Goal: Task Accomplishment & Management: Complete application form

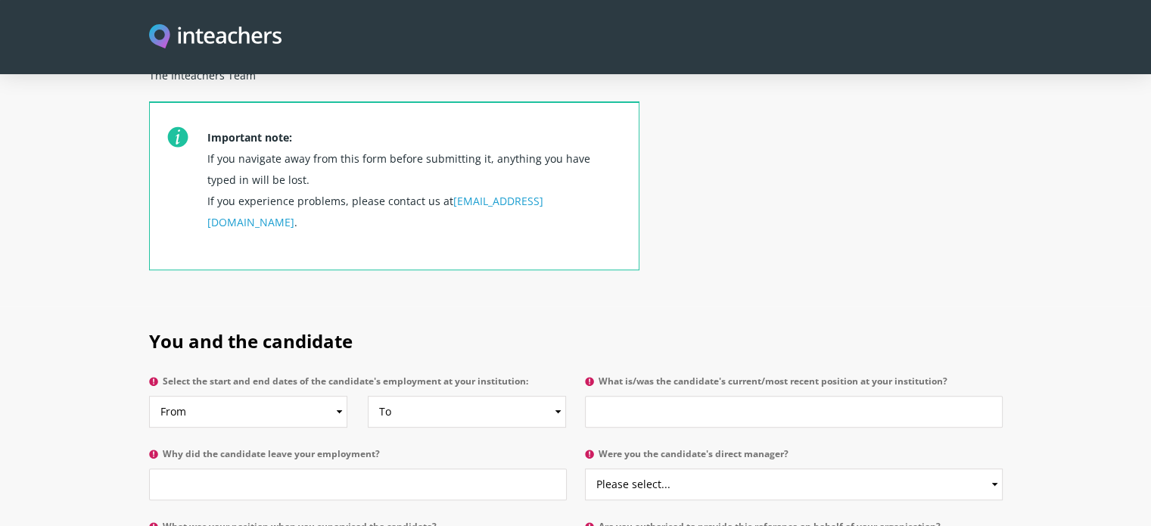
scroll to position [636, 0]
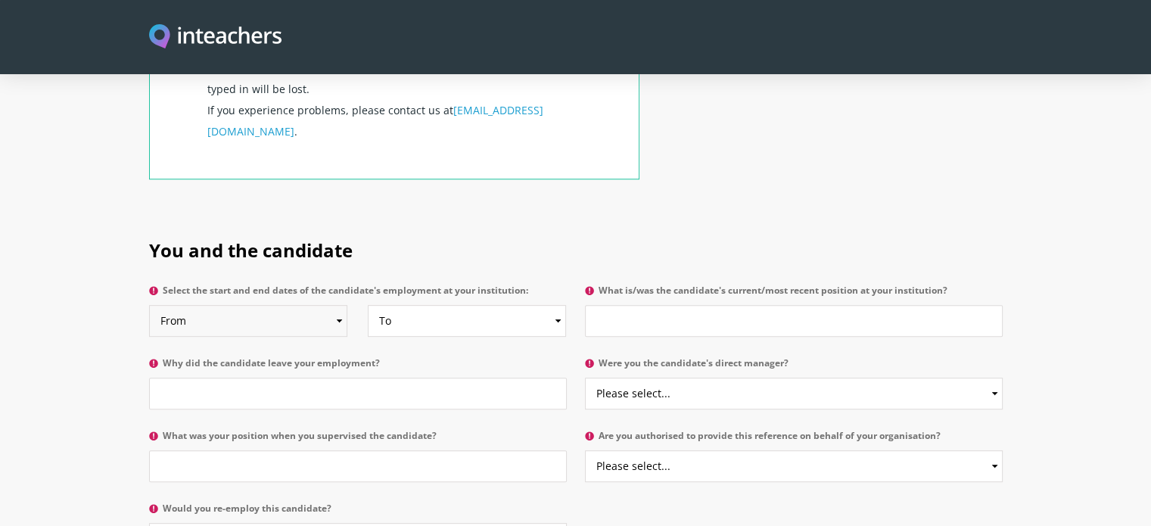
click at [336, 305] on select "From 2025 2024 2023 2022 2021 2020 2019 2018 2017 2016 2015 2014 2013 2012 2011…" at bounding box center [248, 321] width 198 height 32
select select "2014"
click at [149, 305] on select "From 2025 2024 2023 2022 2021 2020 2019 2018 2017 2016 2015 2014 2013 2012 2011…" at bounding box center [248, 321] width 198 height 32
click at [412, 305] on select "To Currently 2025 2024 2023 2022 2021 2020 2019 2018 2017 2016 2015 2014 2013 2…" at bounding box center [467, 321] width 198 height 32
select select "2016"
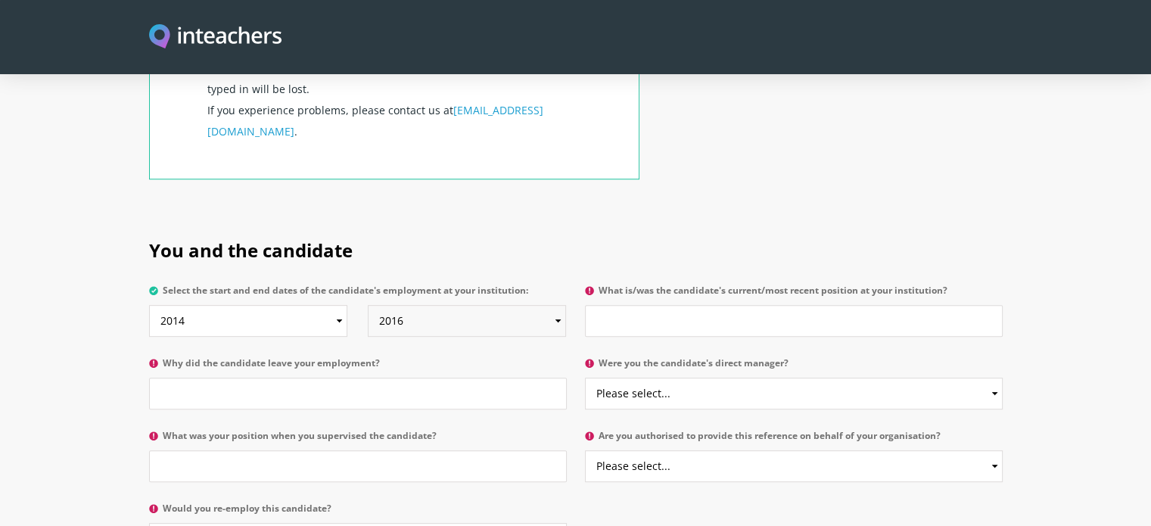
click at [368, 305] on select "To Currently 2025 2024 2023 2022 2021 2020 2019 2018 2017 2016 2015 2014 2013 2…" at bounding box center [467, 321] width 198 height 32
click at [621, 305] on input "What is/was the candidate's current/most recent position at your institution?" at bounding box center [794, 321] width 418 height 32
type input "Child Protection Monitor"
click at [239, 378] on input "Why did the candidate leave your employment?" at bounding box center [358, 394] width 418 height 32
type input "F"
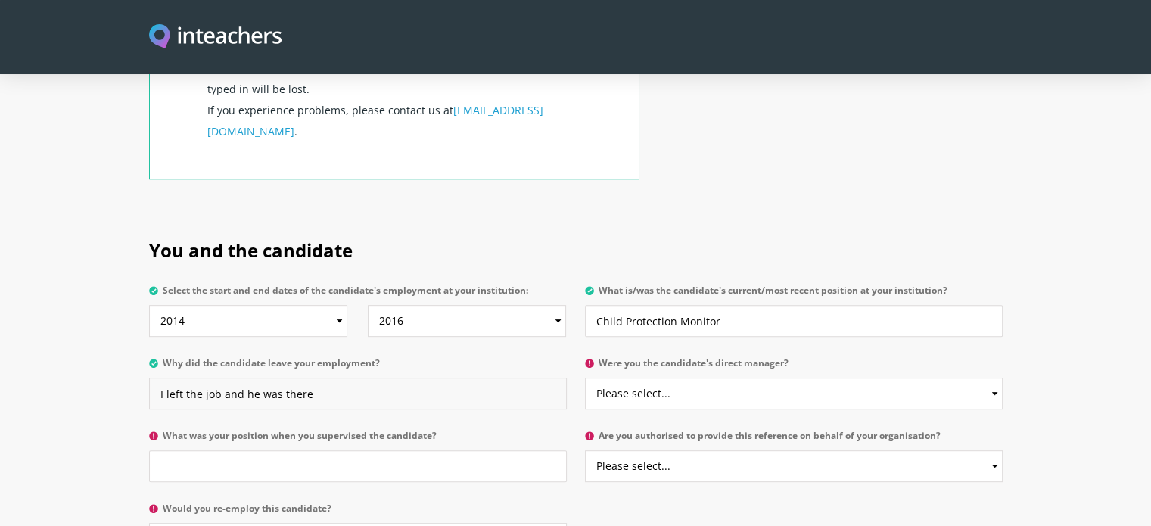
type input "I left the job and he was there"
click at [727, 378] on select "Please select... Yes No" at bounding box center [794, 394] width 418 height 32
select select "No"
click at [585, 378] on select "Please select... Yes No" at bounding box center [794, 394] width 418 height 32
click at [276, 450] on input "What was your position when you supervised the candidate?" at bounding box center [358, 466] width 418 height 32
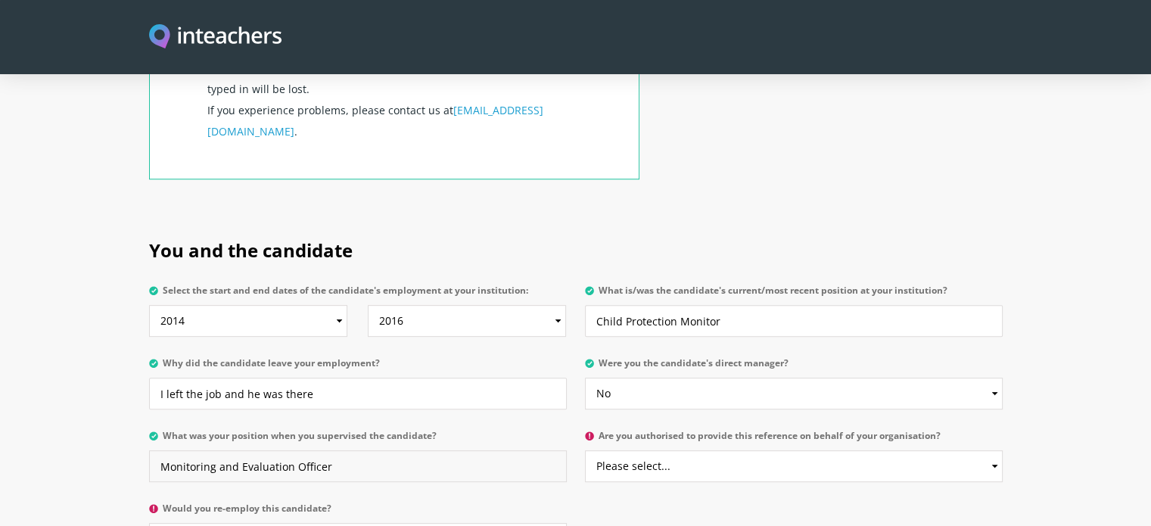
type input "Monitoring and Evaluation Officer"
click at [753, 305] on input "Child Protection Monitor" at bounding box center [794, 321] width 418 height 32
type input "C"
type input "Social Mobilizer"
click at [772, 450] on select "Please select... Yes No" at bounding box center [794, 466] width 418 height 32
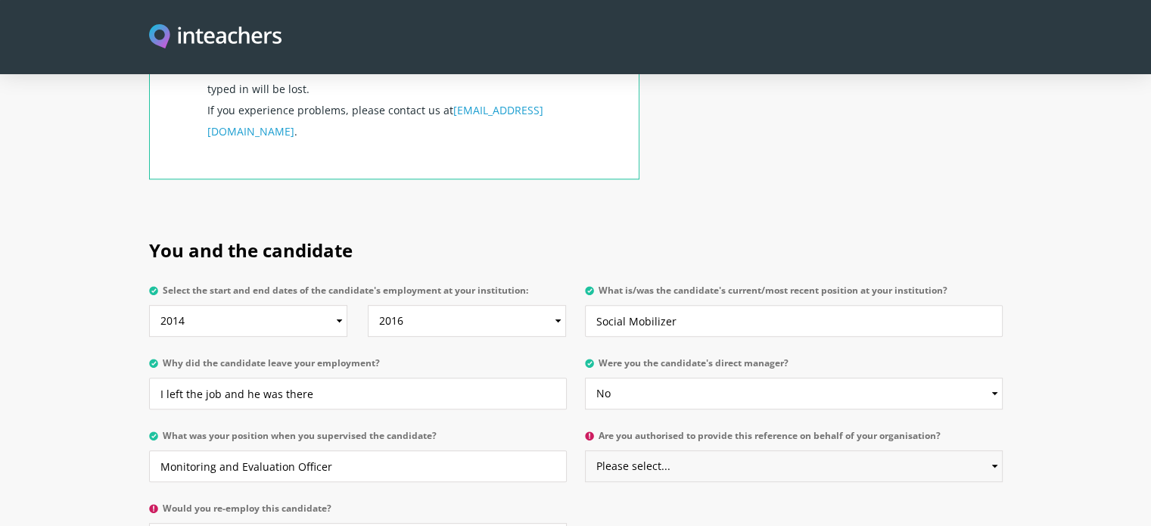
select select "No"
click at [585, 450] on select "Please select... Yes No" at bounding box center [794, 466] width 418 height 32
click at [525, 450] on input "Monitoring and Evaluation Officer" at bounding box center [358, 466] width 418 height 32
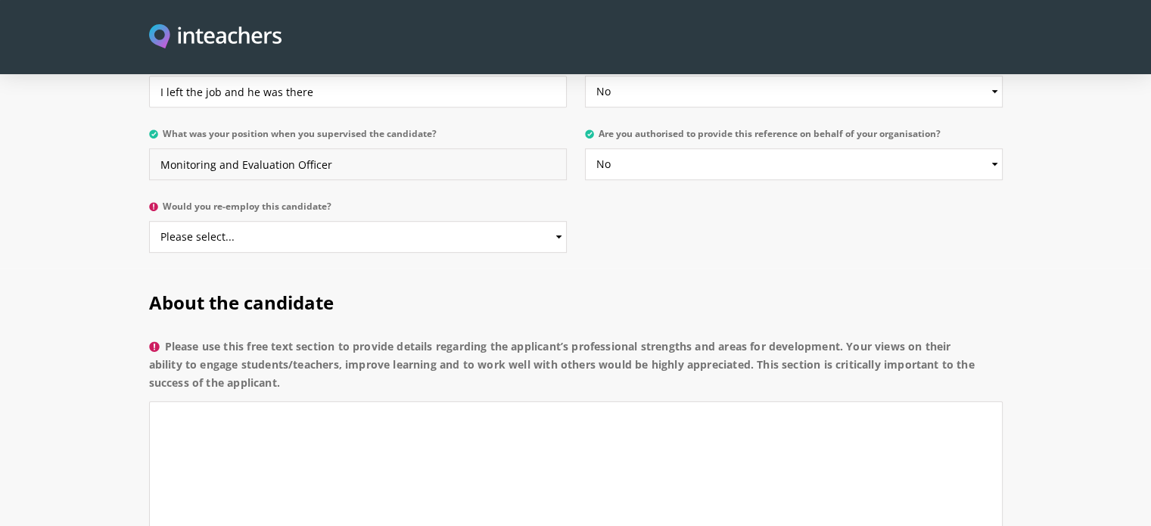
scroll to position [956, 0]
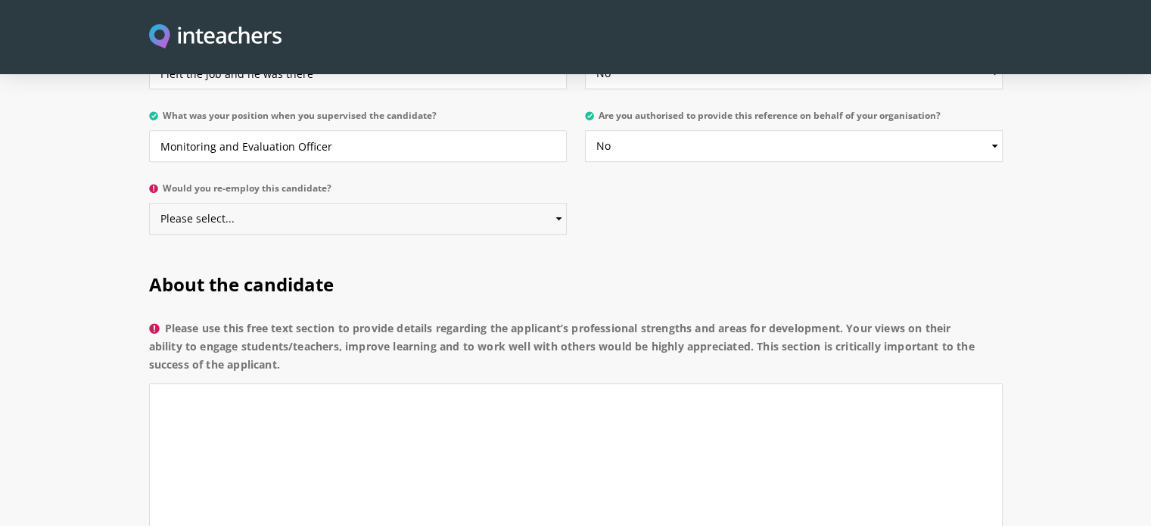
click at [506, 203] on select "Please select... Yes No" at bounding box center [358, 219] width 418 height 32
select select "Yes"
click at [149, 203] on select "Please select... Yes No" at bounding box center [358, 219] width 418 height 32
drag, startPoint x: 294, startPoint y: 324, endPoint x: 169, endPoint y: 283, distance: 131.4
click at [169, 319] on label "Please use this free text section to provide details regarding the applicant’s …" at bounding box center [576, 351] width 854 height 64
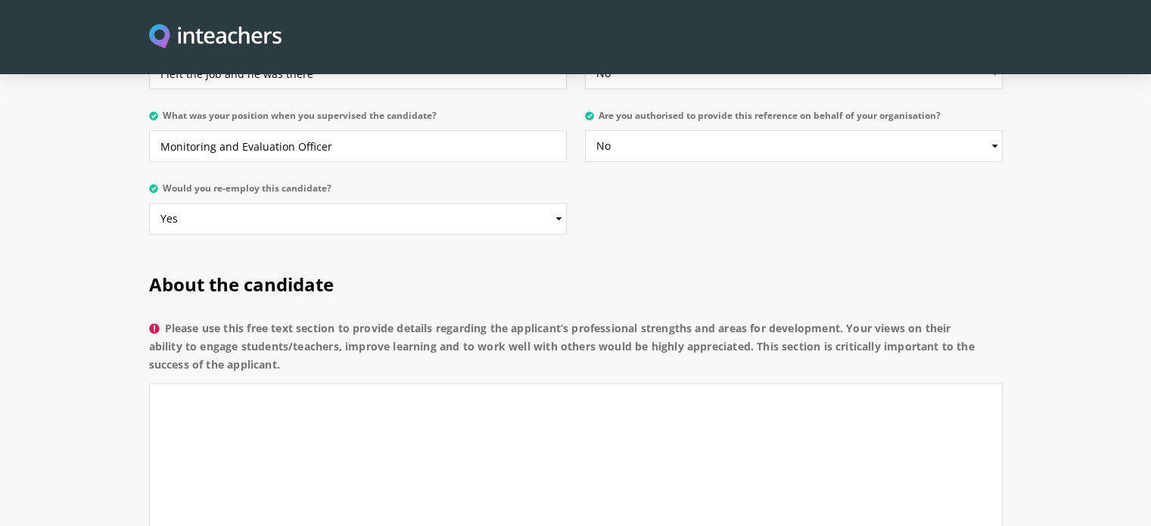
copy label "Please use this free text section to provide details regarding the applicant’s …"
click at [247, 383] on textarea "Please use this free text section to provide details regarding the applicant’s …" at bounding box center [576, 455] width 854 height 144
paste textarea "[PERSON_NAME] showed strong commitment while working with us on the GBV project…"
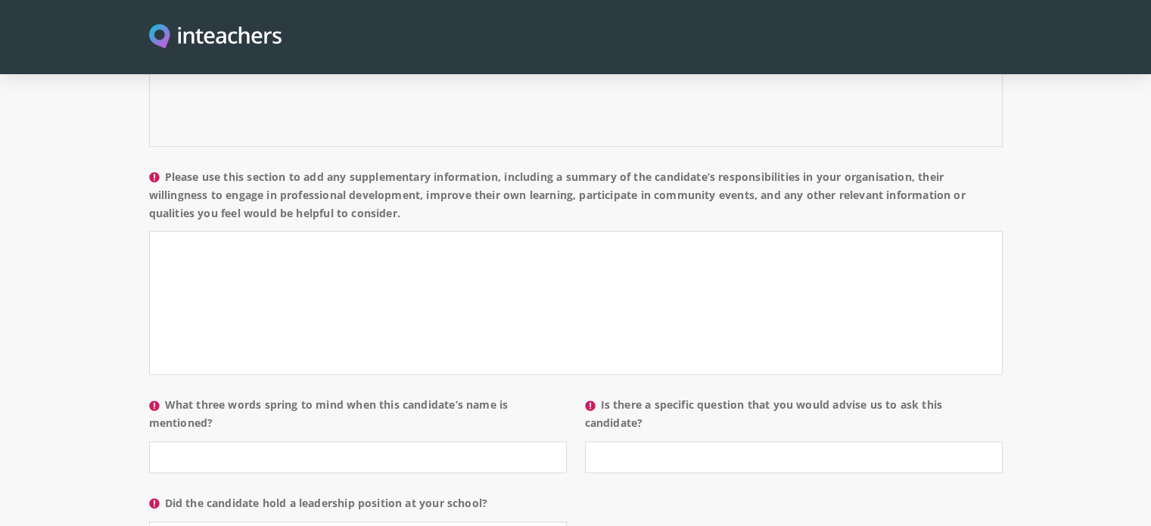
scroll to position [1341, 0]
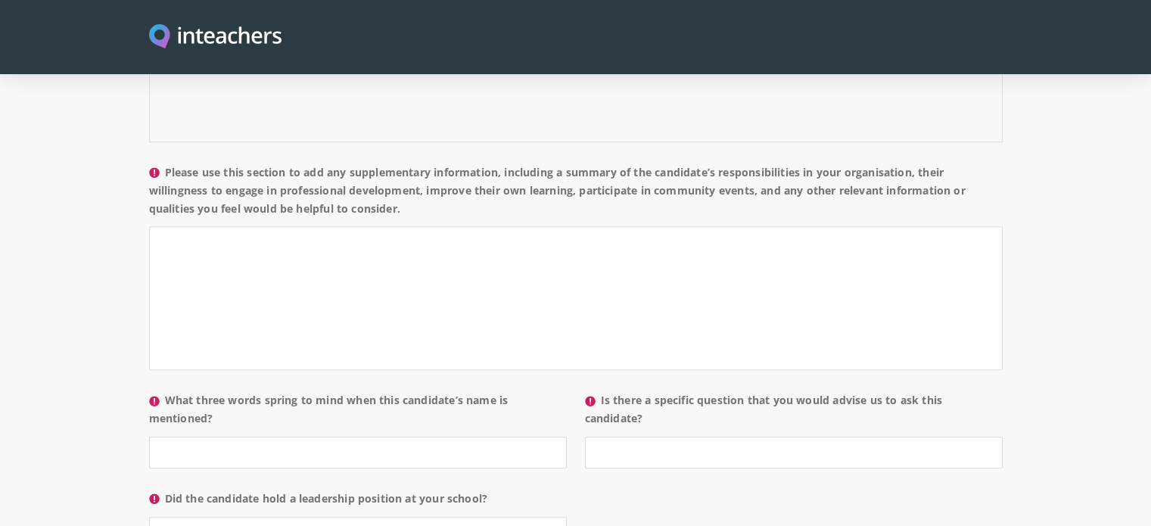
type textarea "[PERSON_NAME] showed strong commitment while working with us on the GBV project…"
drag, startPoint x: 406, startPoint y: 161, endPoint x: 168, endPoint y: 129, distance: 239.9
click at [168, 164] on label "Please use this section to add any supplementary information, including a summa…" at bounding box center [576, 196] width 854 height 64
copy label "Please use this section to add any supplementary information, including a summa…"
click at [410, 226] on textarea "Please use this section to add any supplementary information, including a summa…" at bounding box center [576, 298] width 854 height 144
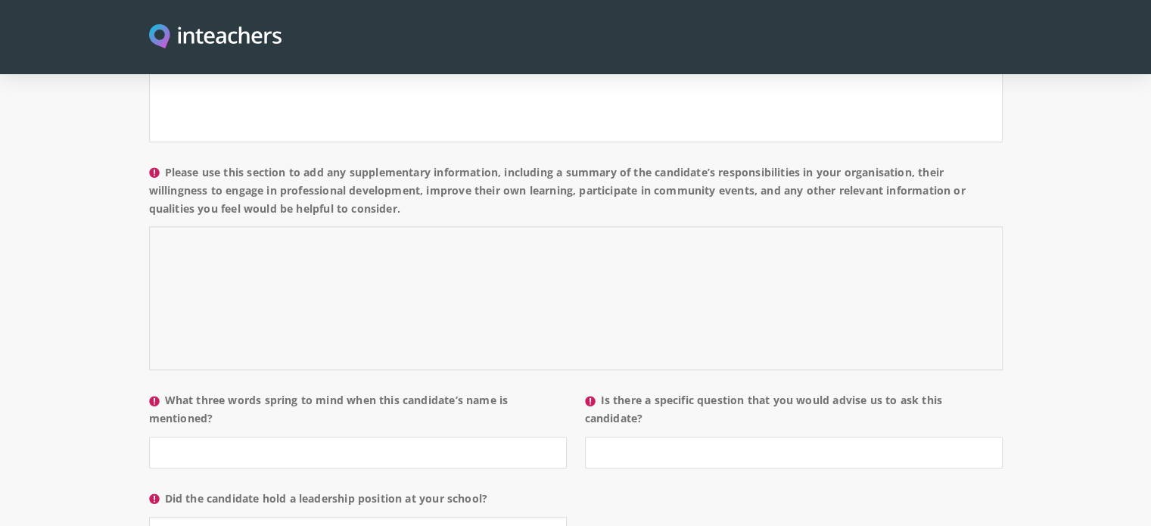
paste textarea "In our organization, [PERSON_NAME] was responsible for community engagement and…"
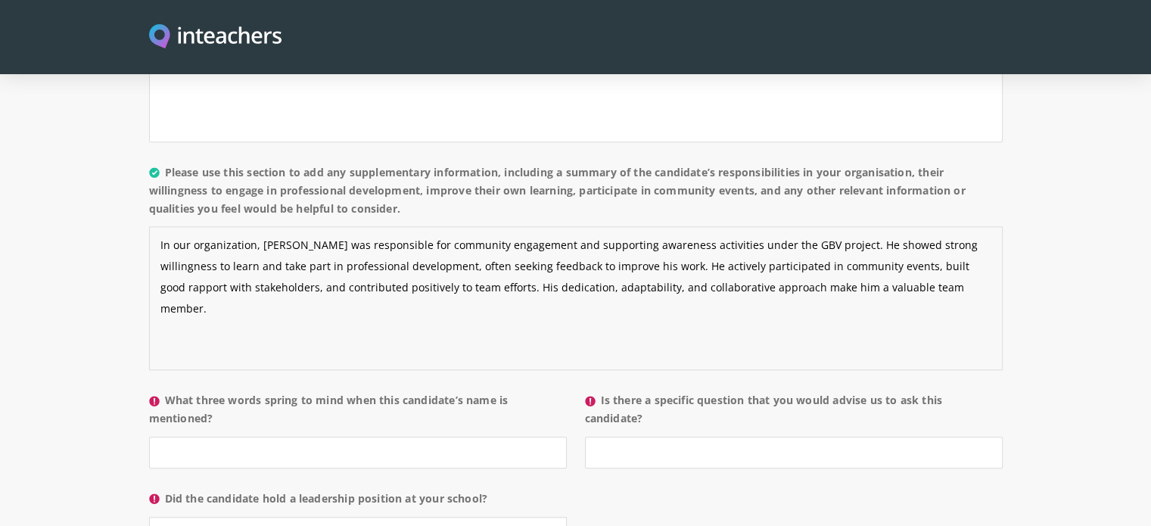
type textarea "In our organization, [PERSON_NAME] was responsible for community engagement and…"
drag, startPoint x: 226, startPoint y: 374, endPoint x: 170, endPoint y: 354, distance: 60.3
click at [170, 391] on label "What three words spring to mind when this candidate’s name is mentioned?" at bounding box center [358, 413] width 418 height 45
copy label "What three words spring to mind when this candidate’s name is mentioned?"
click at [235, 437] on input "What three words spring to mind when this candidate’s name is mentioned?" at bounding box center [358, 453] width 418 height 32
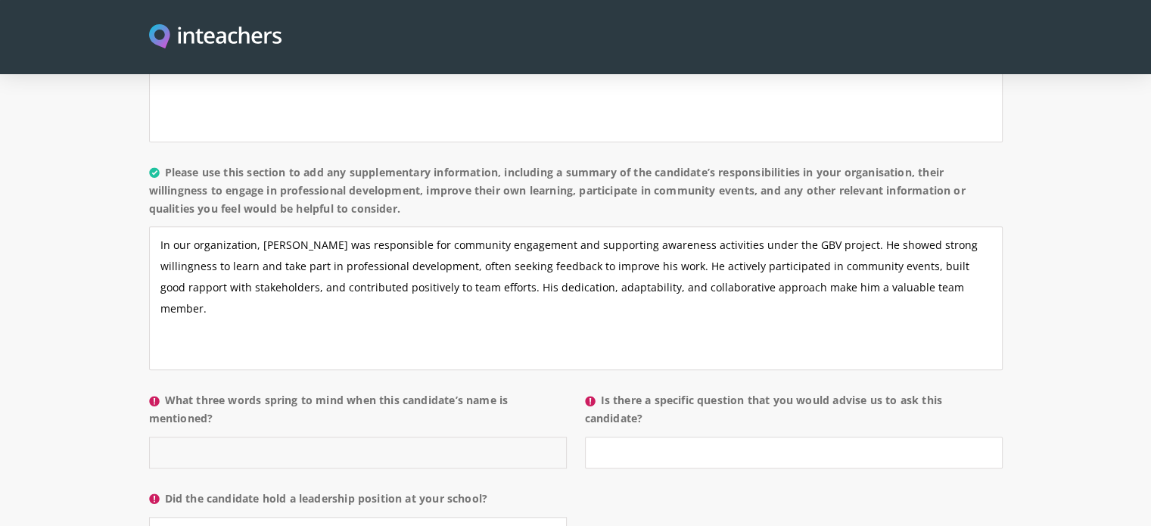
paste input "Dedicated – Collaborative – Reliable"
type input "Dedicated – Collaborative – Reliable"
drag, startPoint x: 661, startPoint y: 375, endPoint x: 581, endPoint y: 353, distance: 82.5
click at [581, 385] on p "Is there a specific question that you would advise us to ask this candidate?" at bounding box center [789, 434] width 427 height 98
copy label "Is there a specific question that you would advise us to ask this candidate?"
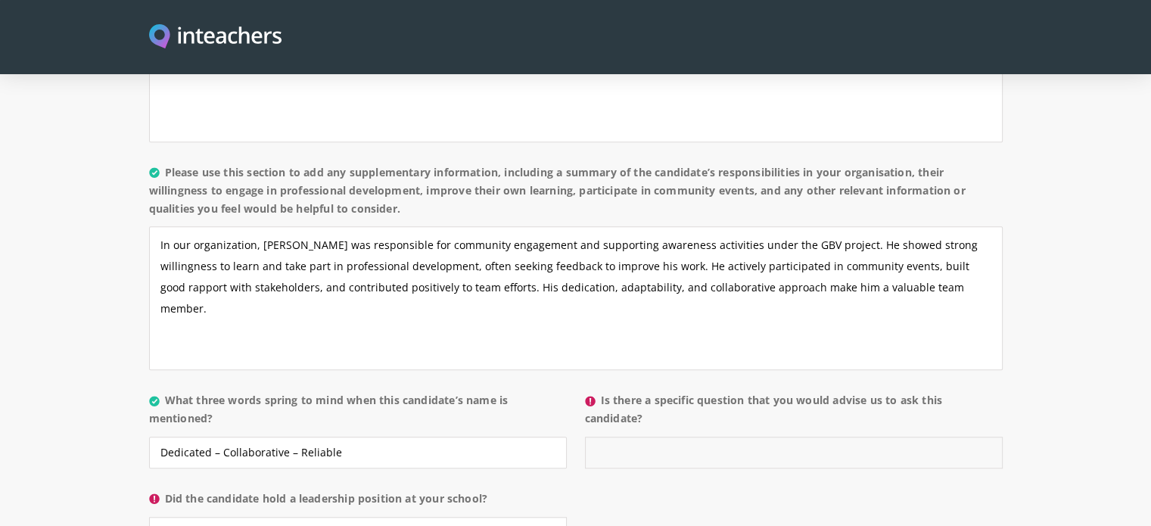
click at [627, 437] on input "Is there a specific question that you would advise us to ask this candidate?" at bounding box center [794, 453] width 418 height 32
paste input "“Can you share an example of a time when you faced a challenge in engaging a co…"
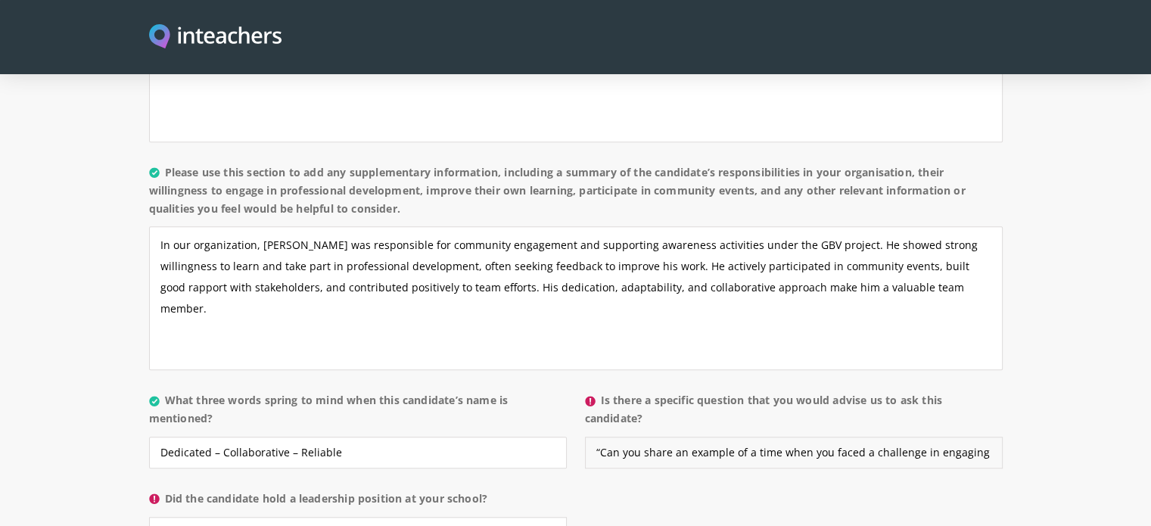
scroll to position [0, 297]
type input "“Can you share an example of a time when you faced a challenge in engaging a co…"
click at [451, 517] on select "Please select... Yes No" at bounding box center [358, 533] width 418 height 32
select select "No"
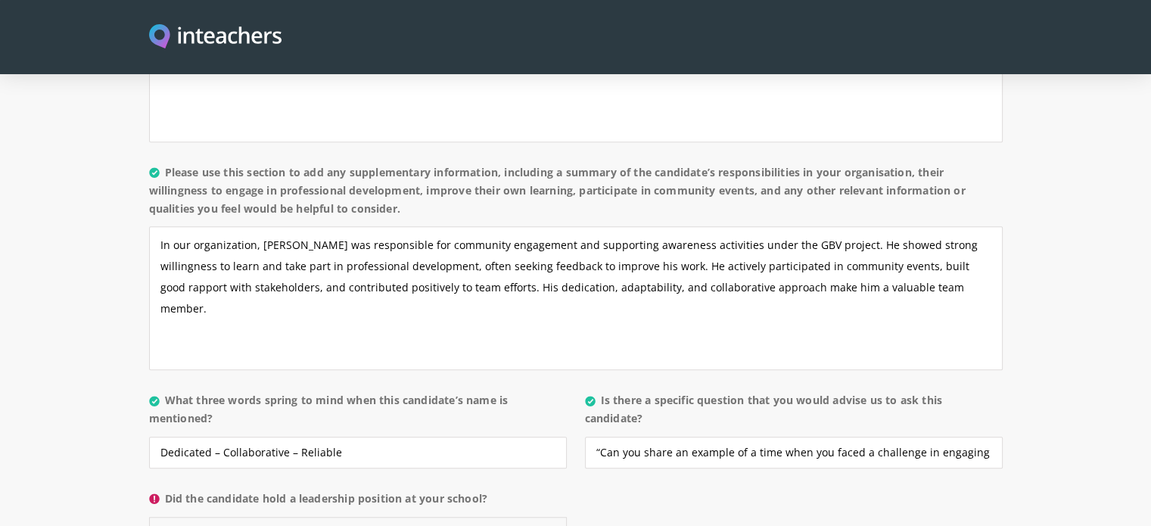
click at [149, 517] on select "Please select... Yes No" at bounding box center [358, 533] width 418 height 32
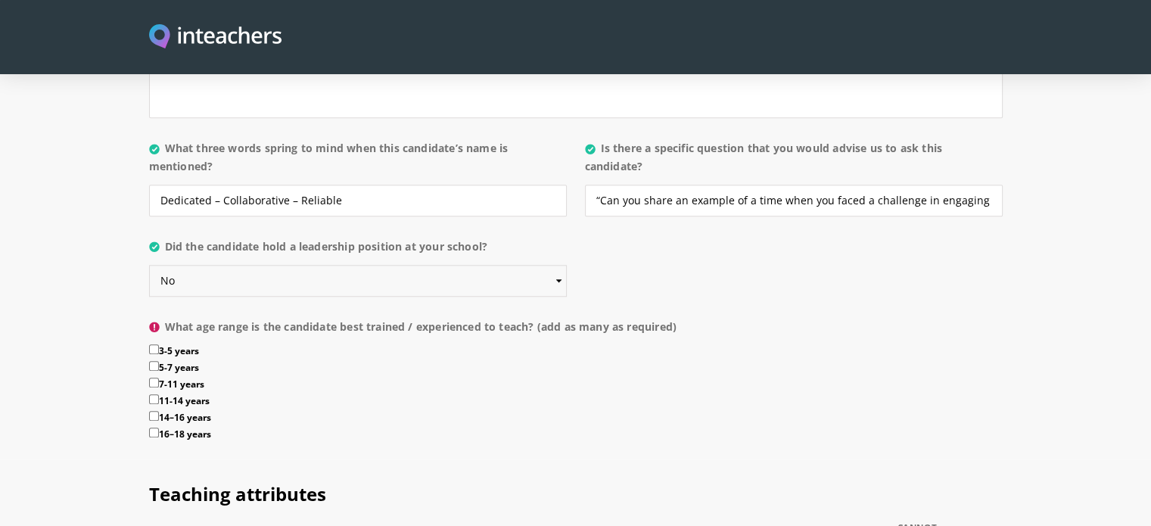
scroll to position [1608, 0]
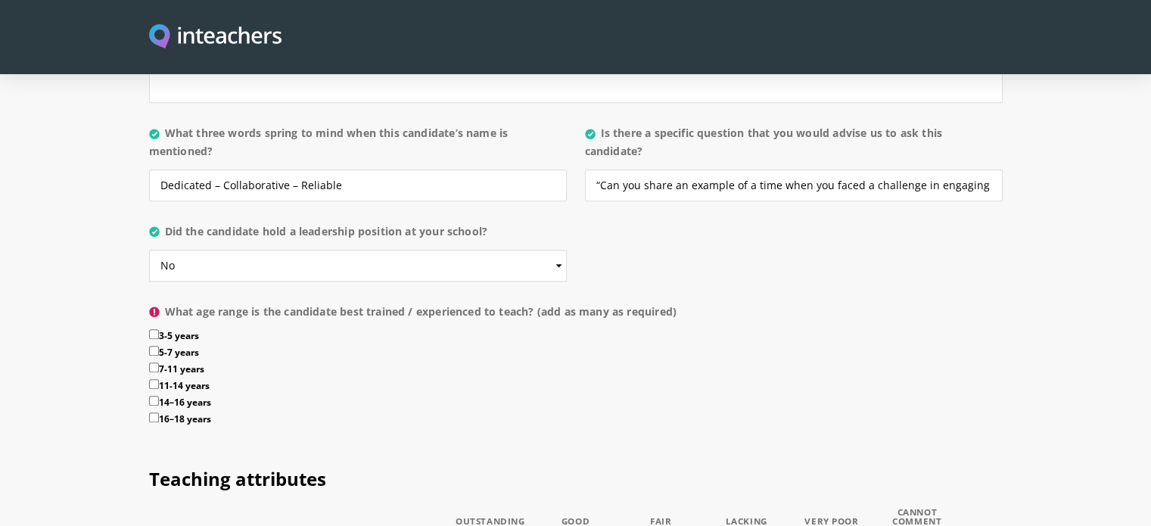
click at [151, 396] on input "14–16 years" at bounding box center [154, 401] width 10 height 10
checkbox input "true"
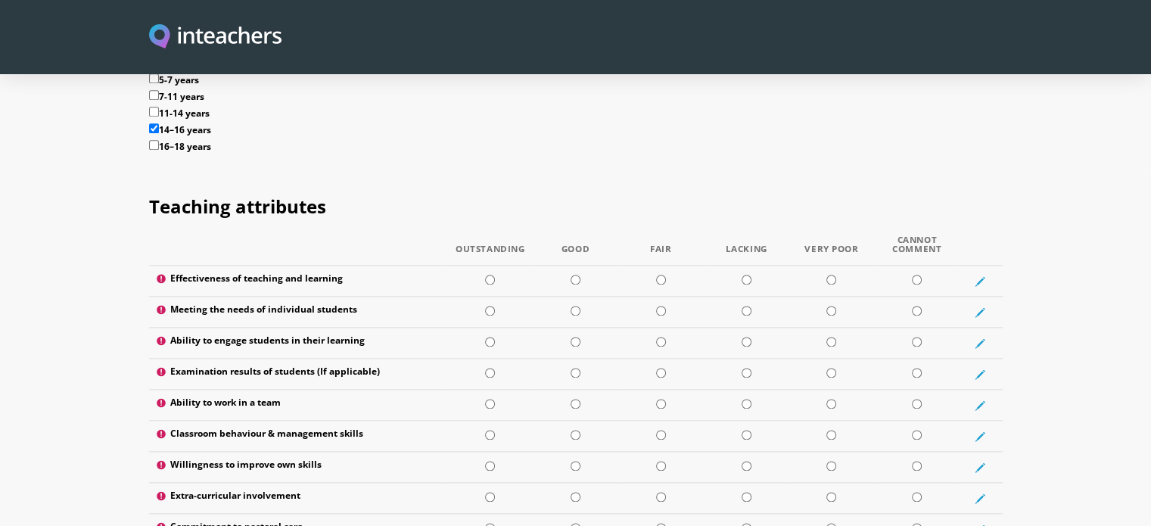
scroll to position [1887, 0]
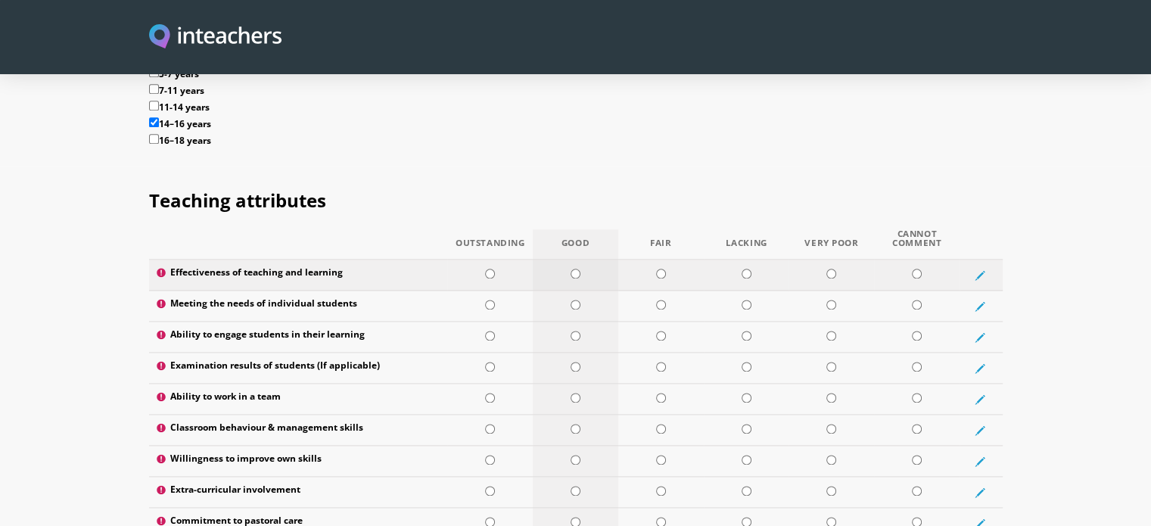
click at [572, 269] on input "radio" at bounding box center [576, 274] width 10 height 10
radio input "true"
click at [575, 300] on input "radio" at bounding box center [576, 305] width 10 height 10
radio input "true"
click at [575, 322] on td at bounding box center [576, 337] width 86 height 31
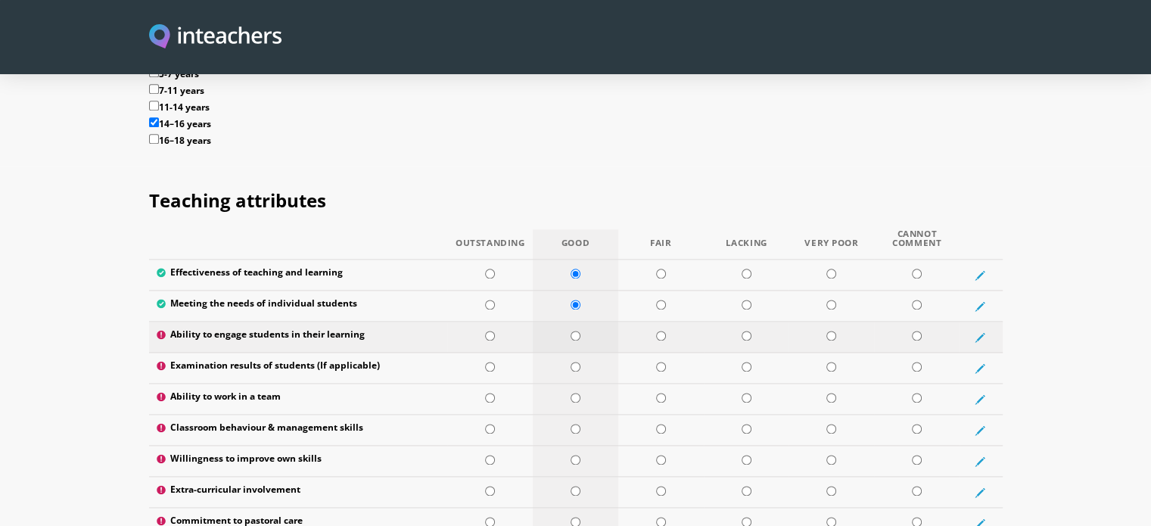
radio input "true"
click at [575, 362] on input "radio" at bounding box center [576, 367] width 10 height 10
radio input "true"
click at [575, 384] on td at bounding box center [576, 399] width 86 height 31
radio input "true"
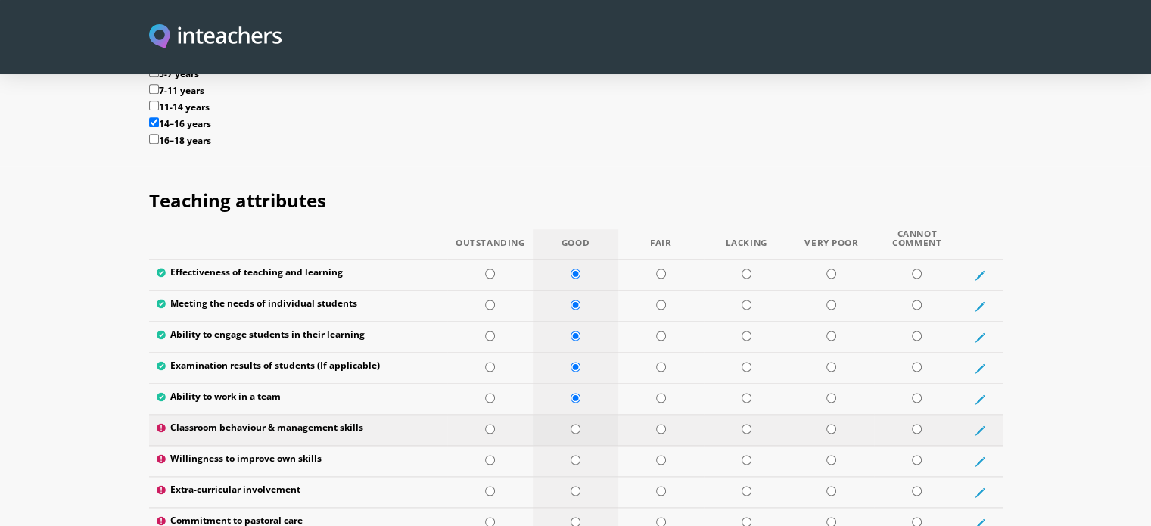
click at [577, 424] on input "radio" at bounding box center [576, 429] width 10 height 10
radio input "true"
click at [575, 455] on input "radio" at bounding box center [576, 460] width 10 height 10
radio input "true"
click at [575, 486] on input "radio" at bounding box center [576, 491] width 10 height 10
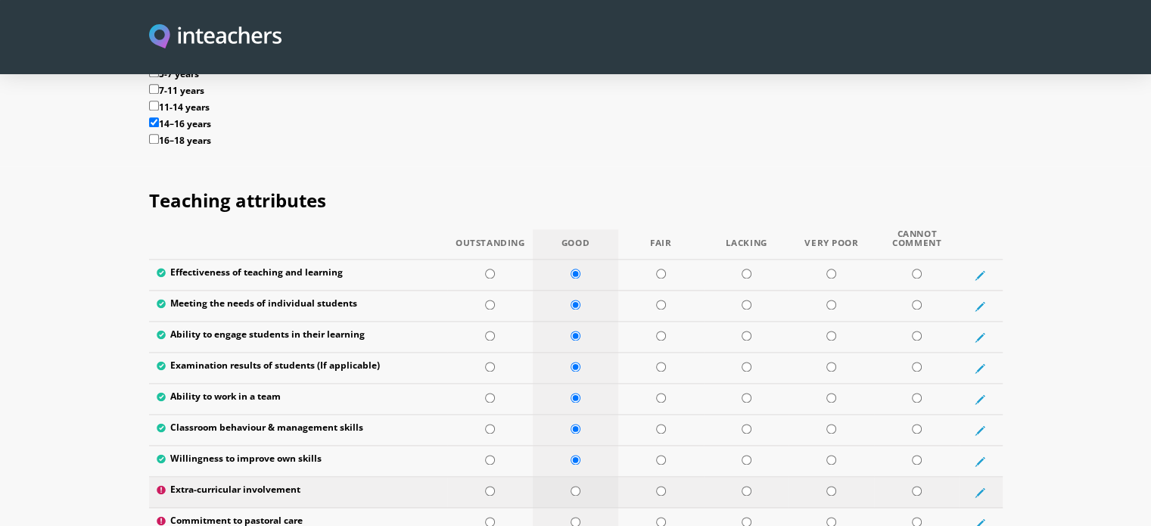
radio input "true"
click at [575, 508] on td at bounding box center [576, 523] width 86 height 31
radio input "true"
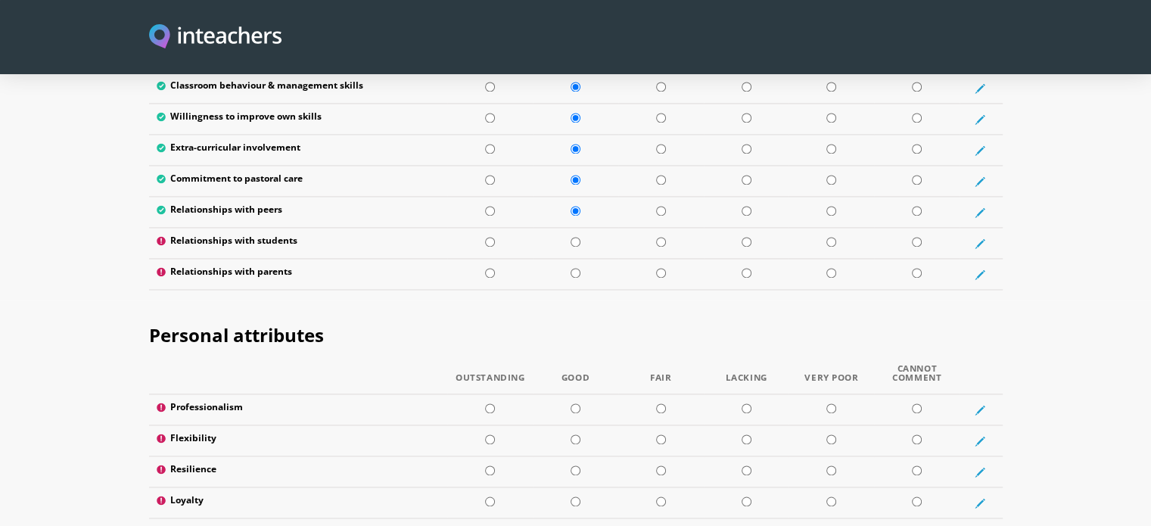
scroll to position [2250, 0]
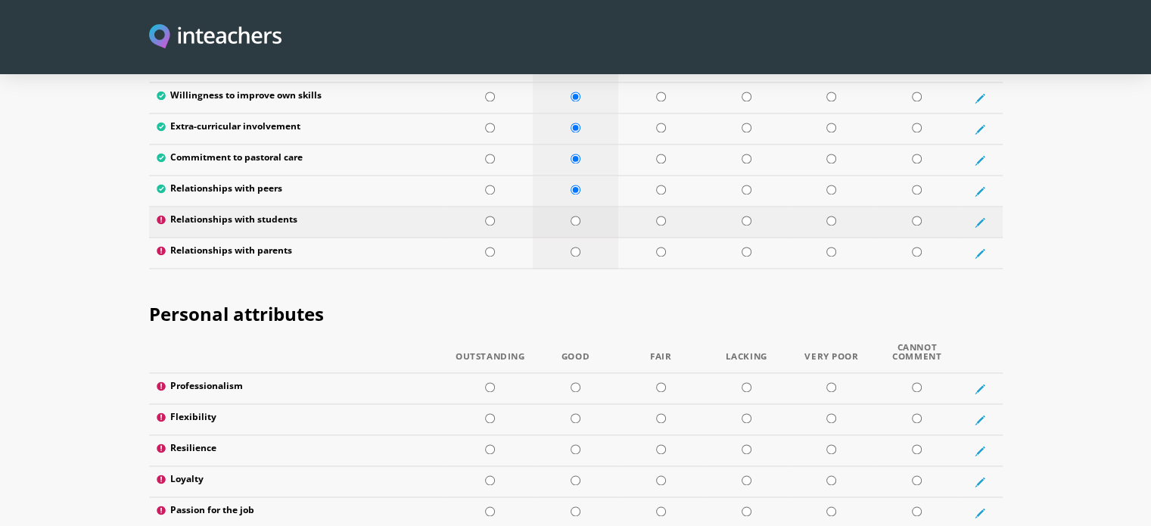
click at [575, 216] on input "radio" at bounding box center [576, 221] width 10 height 10
radio input "true"
click at [575, 247] on input "radio" at bounding box center [576, 252] width 10 height 10
radio input "true"
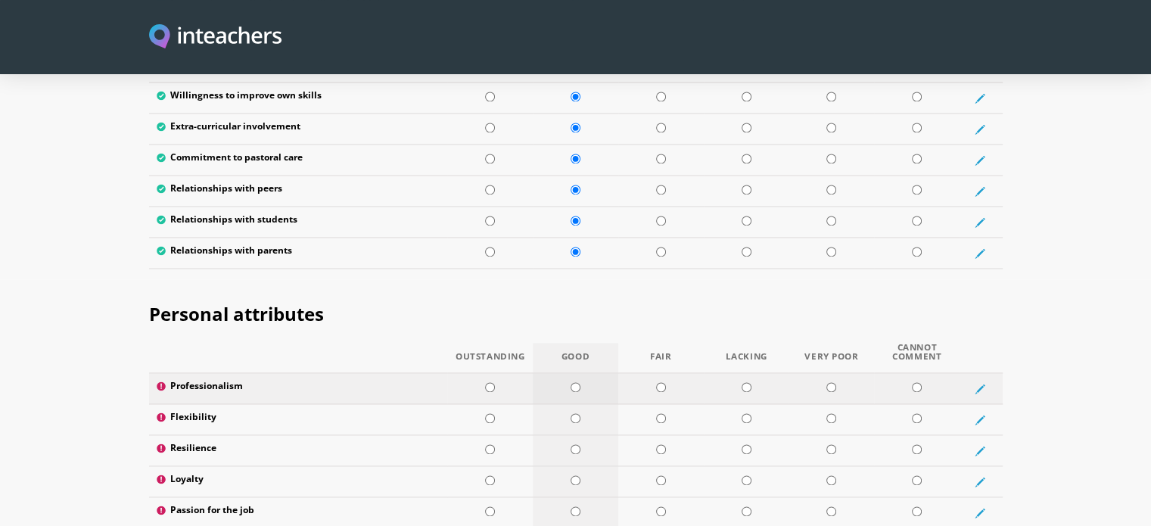
click at [574, 373] on td at bounding box center [576, 388] width 86 height 31
radio input "true"
click at [575, 404] on td at bounding box center [576, 419] width 86 height 31
radio input "true"
click at [575, 435] on td at bounding box center [576, 450] width 86 height 31
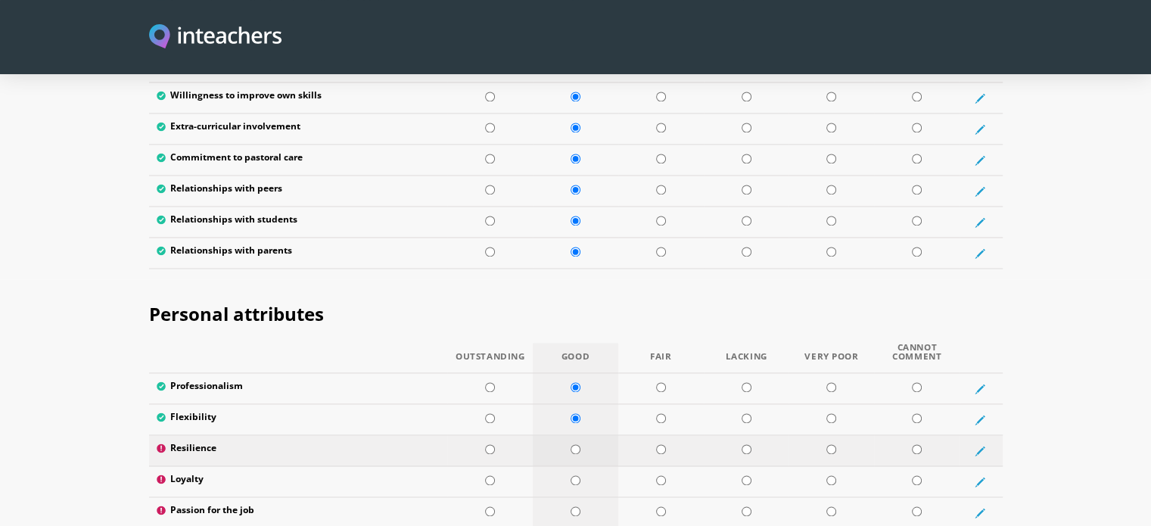
radio input "true"
click at [576, 475] on input "radio" at bounding box center [576, 480] width 10 height 10
radio input "true"
click at [576, 475] on input "radio" at bounding box center [576, 480] width 10 height 10
click at [574, 506] on input "radio" at bounding box center [576, 511] width 10 height 10
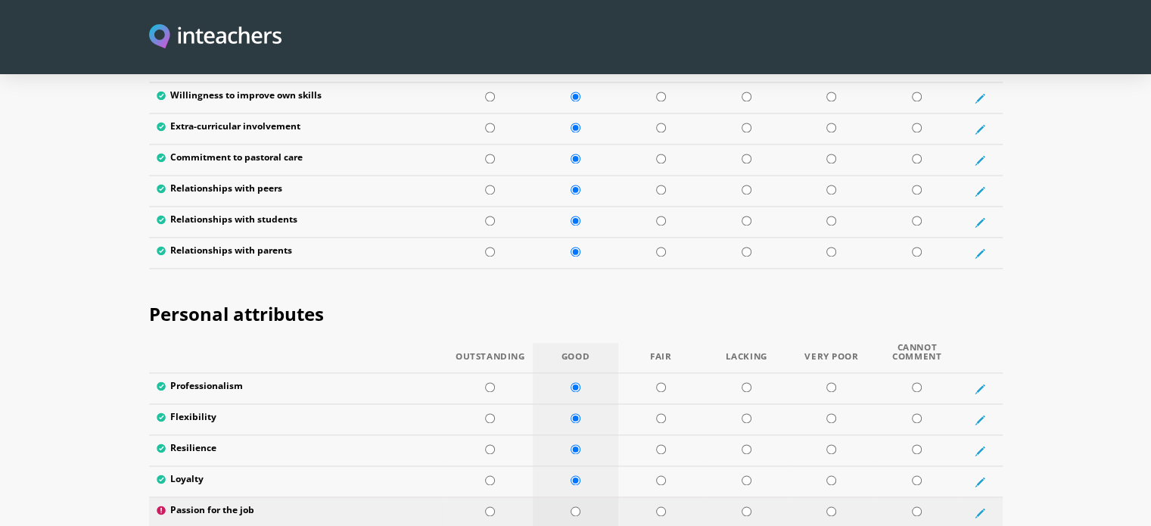
radio input "true"
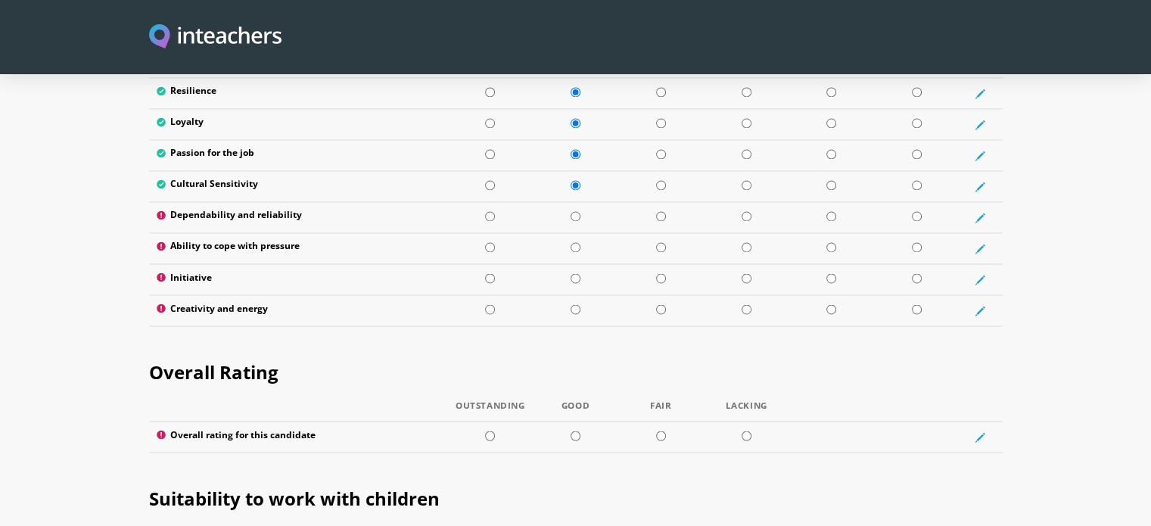
scroll to position [2619, 0]
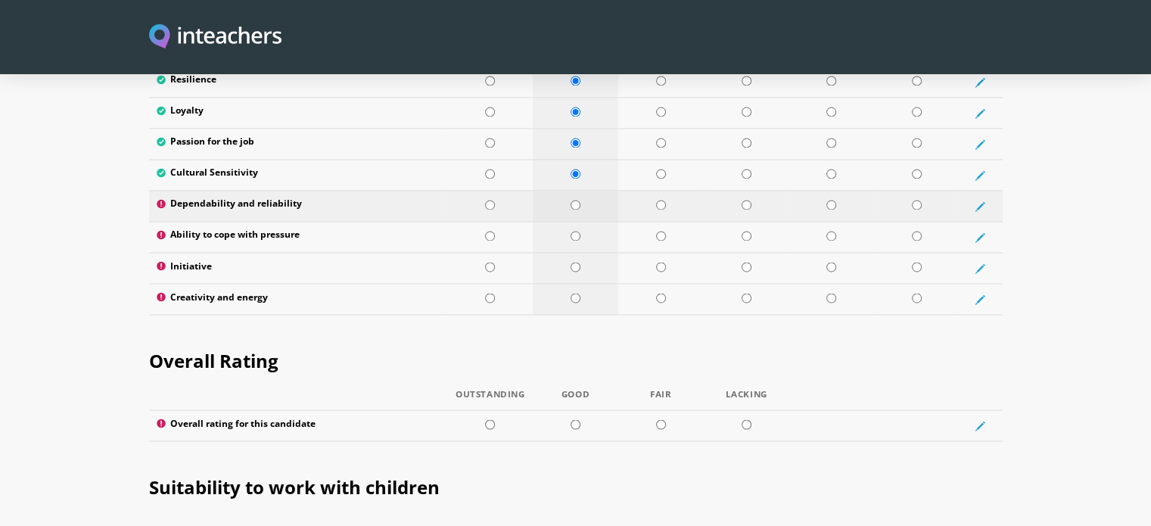
click at [574, 200] on input "radio" at bounding box center [576, 205] width 10 height 10
radio input "true"
click at [574, 231] on input "radio" at bounding box center [576, 236] width 10 height 10
radio input "true"
click at [575, 253] on td at bounding box center [576, 268] width 86 height 31
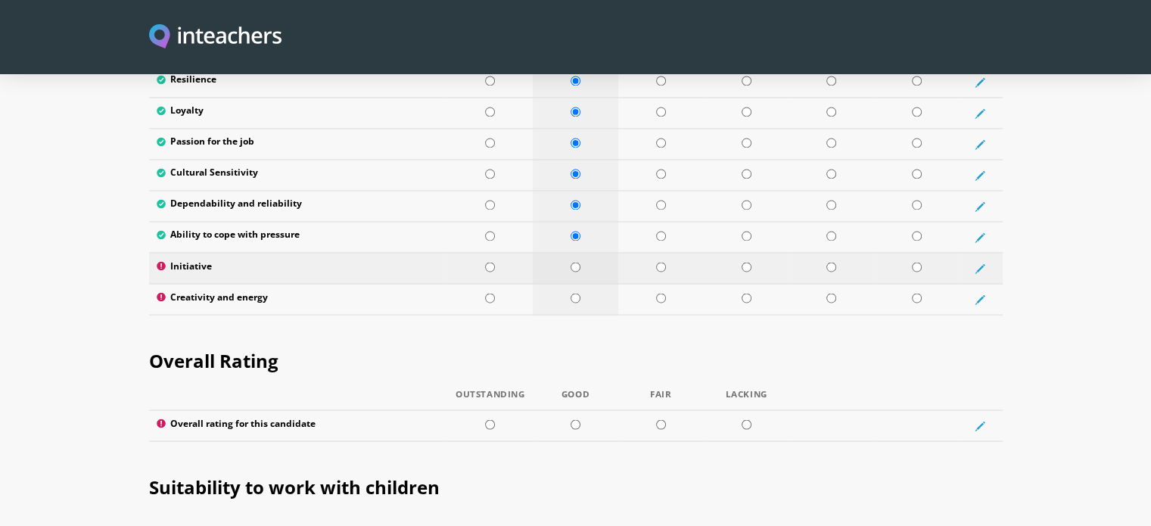
radio input "true"
click at [575, 293] on input "radio" at bounding box center [576, 298] width 10 height 10
radio input "true"
click at [574, 419] on input "radio" at bounding box center [576, 424] width 10 height 10
radio input "true"
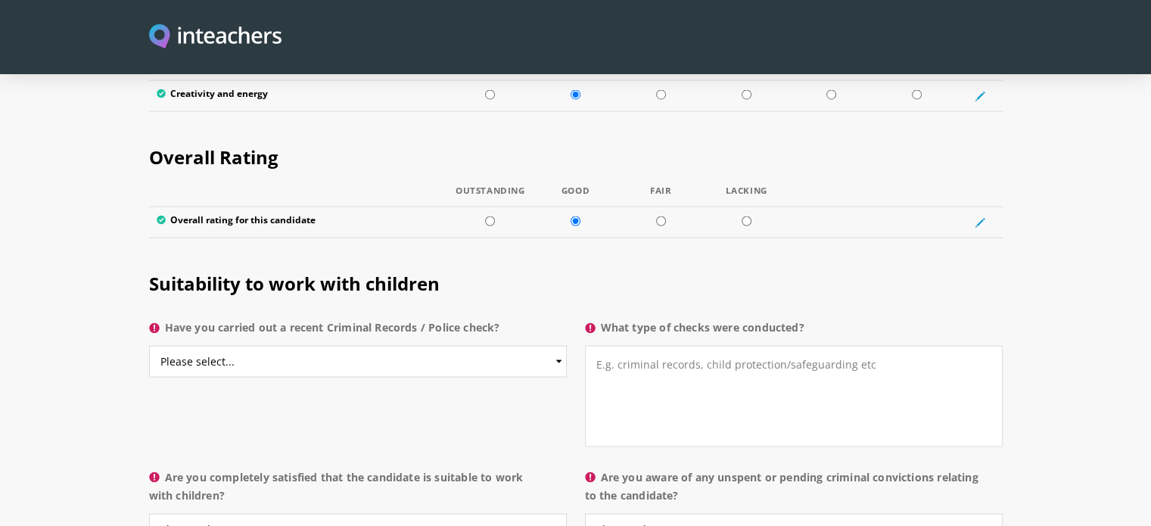
scroll to position [2891, 0]
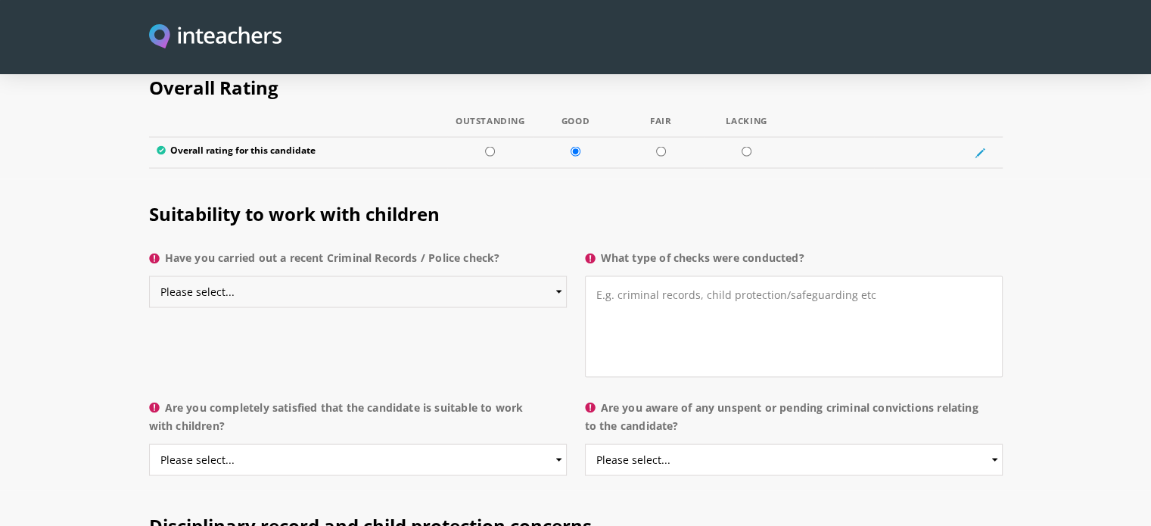
click at [463, 276] on select "Please select... Yes No Do not know" at bounding box center [358, 292] width 418 height 32
select select "No"
click at [149, 276] on select "Please select... Yes No Do not know" at bounding box center [358, 292] width 418 height 32
click at [256, 444] on select "Please select... Yes No Do not know" at bounding box center [358, 460] width 418 height 32
select select "Do not know"
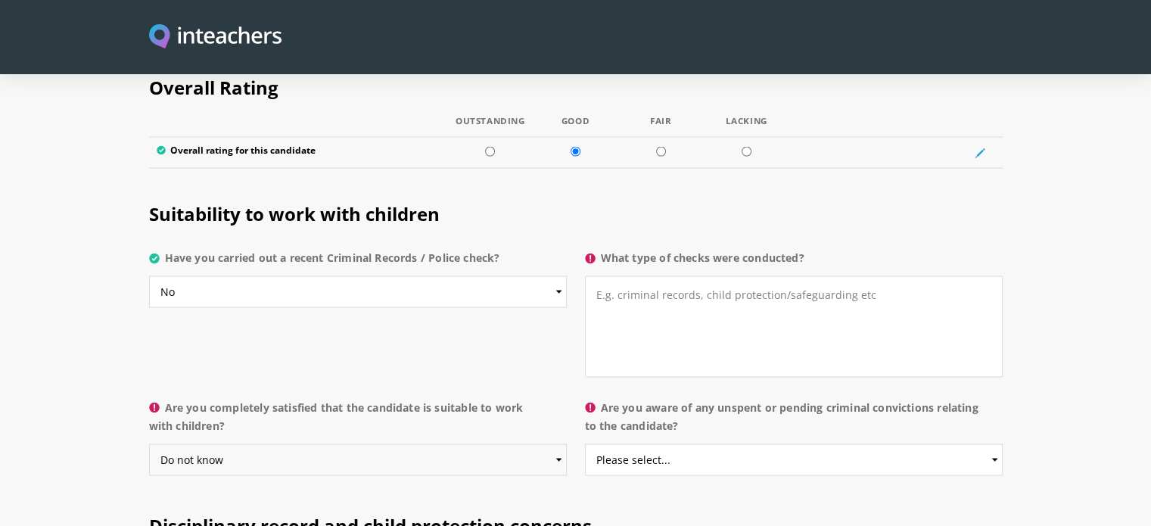
click at [149, 444] on select "Please select... Yes No Do not know" at bounding box center [358, 460] width 418 height 32
click at [787, 444] on select "Please select... Yes No Do not know" at bounding box center [794, 460] width 418 height 32
select select "No"
click at [585, 444] on select "Please select... Yes No Do not know" at bounding box center [794, 460] width 418 height 32
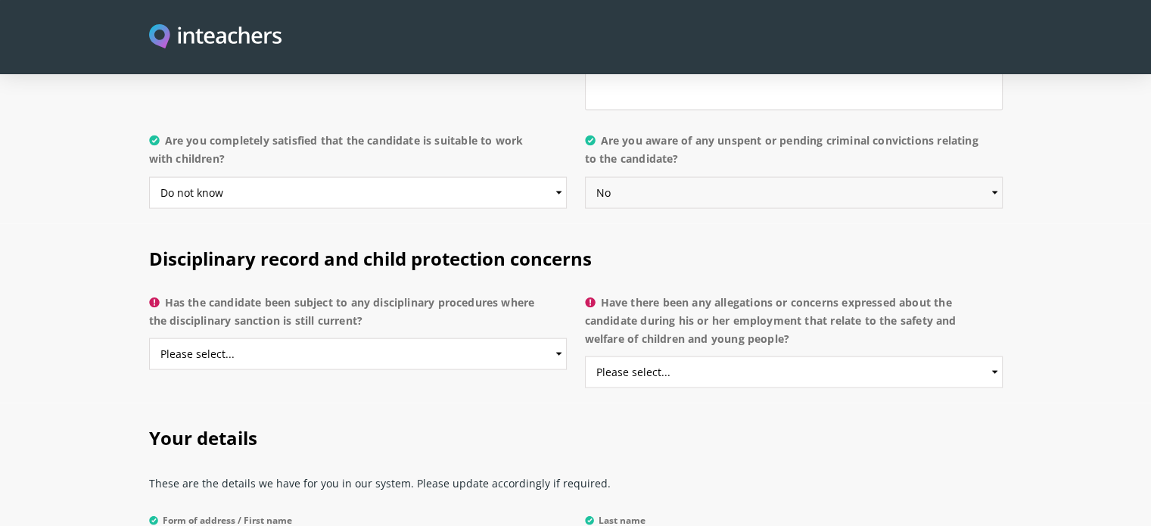
scroll to position [3195, 0]
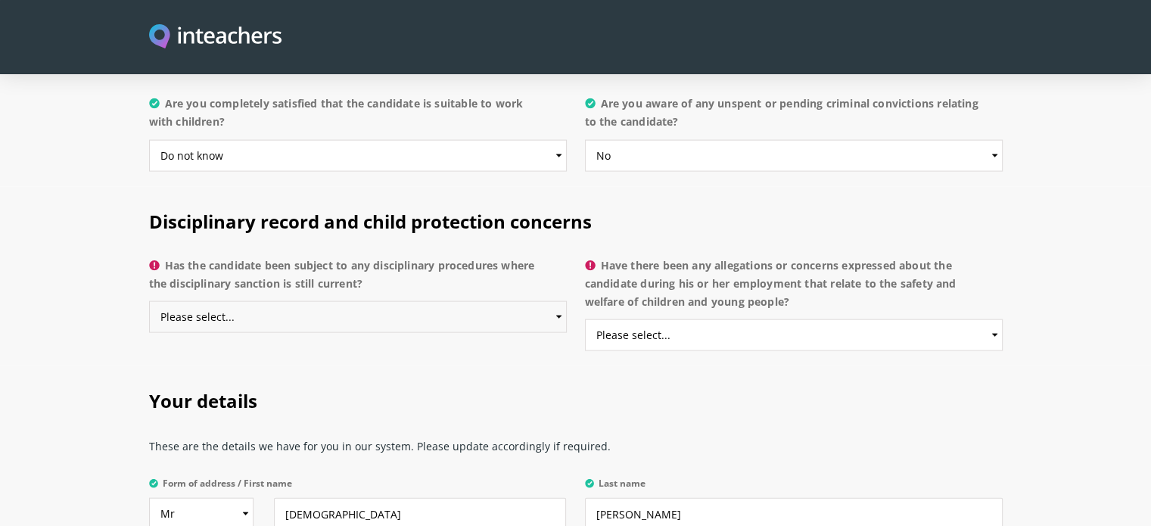
click at [475, 301] on select "Please select... Yes No Do not know" at bounding box center [358, 317] width 418 height 32
select select "No"
click at [149, 301] on select "Please select... Yes No Do not know" at bounding box center [358, 317] width 418 height 32
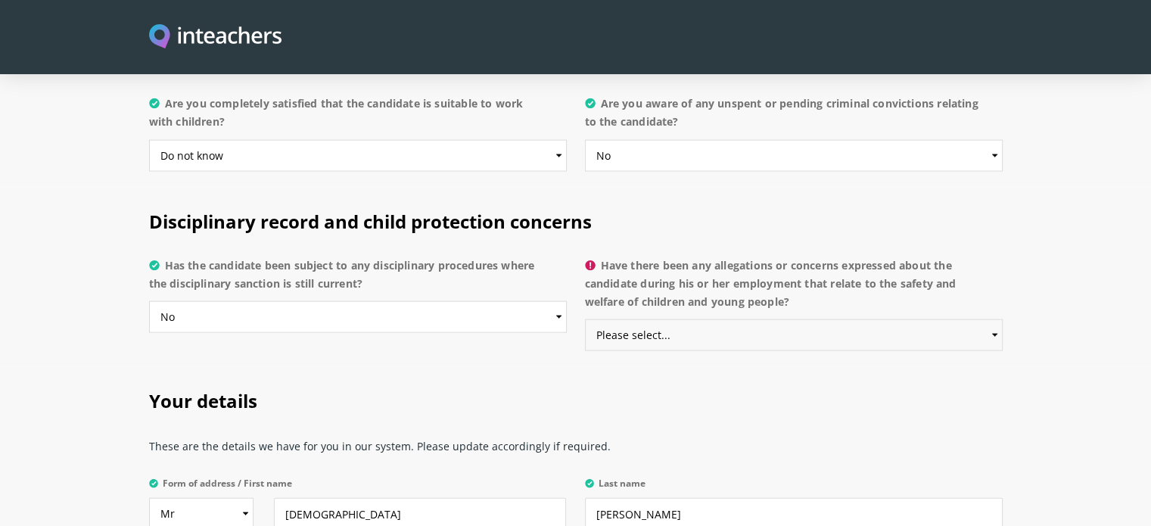
click at [678, 319] on select "Please select... Yes No Do not know" at bounding box center [794, 335] width 418 height 32
select select "No"
click at [585, 319] on select "Please select... Yes No Do not know" at bounding box center [794, 335] width 418 height 32
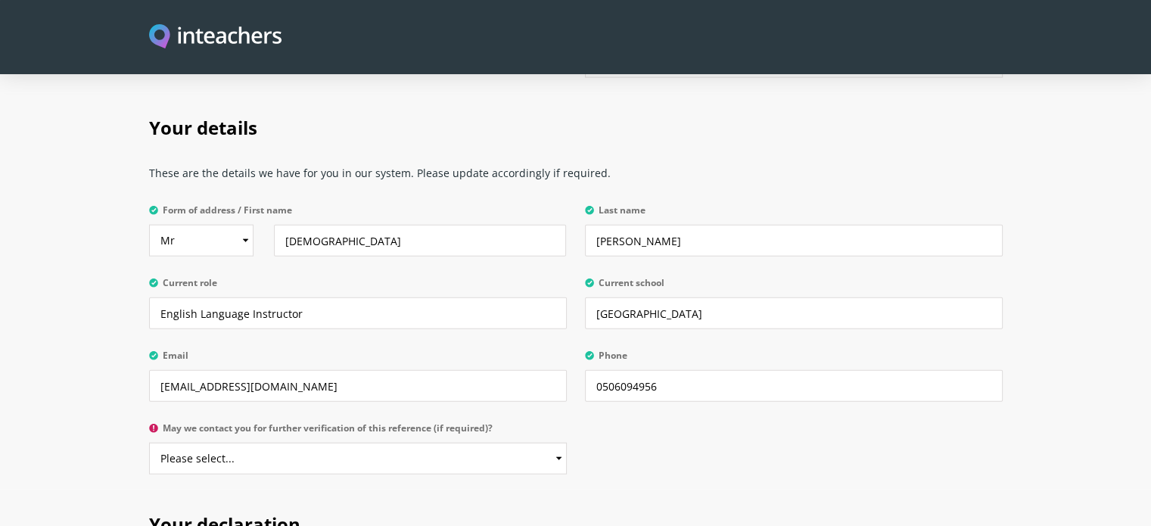
scroll to position [3495, 0]
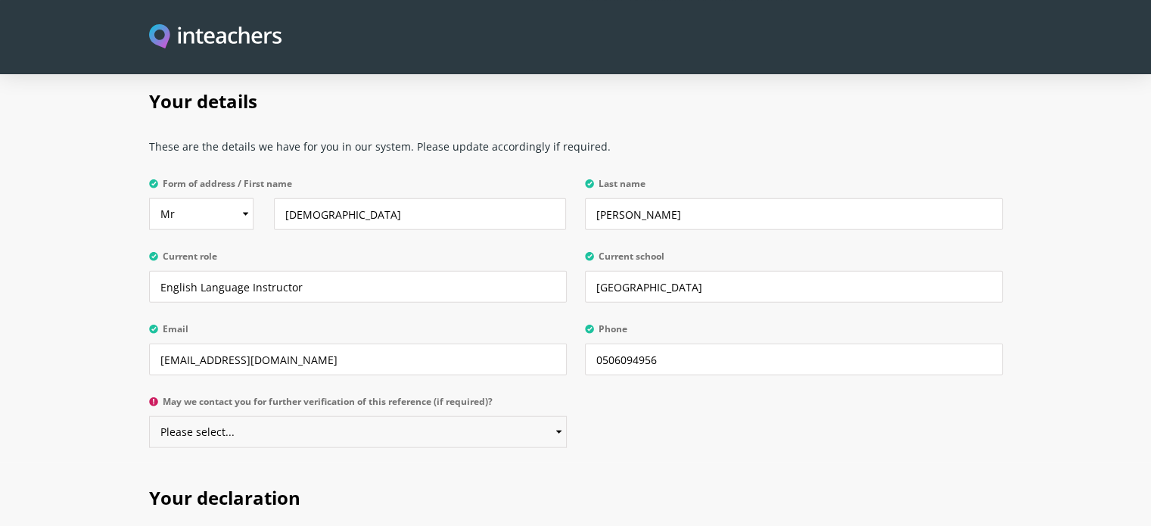
click at [326, 416] on select "Please select... Yes No" at bounding box center [358, 432] width 418 height 32
select select "Yes"
click at [149, 416] on select "Please select... Yes No" at bounding box center [358, 432] width 418 height 32
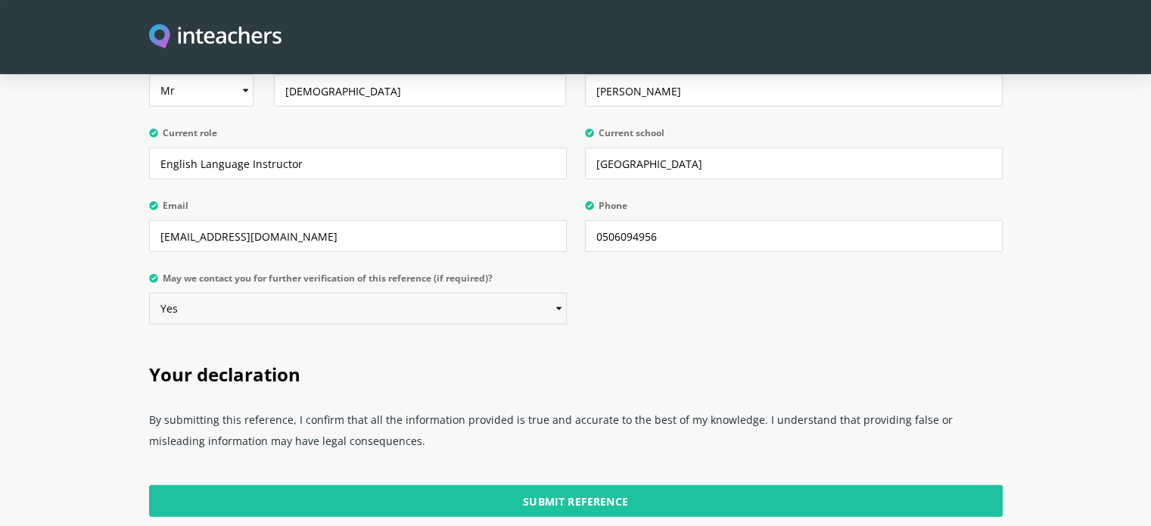
scroll to position [3608, 0]
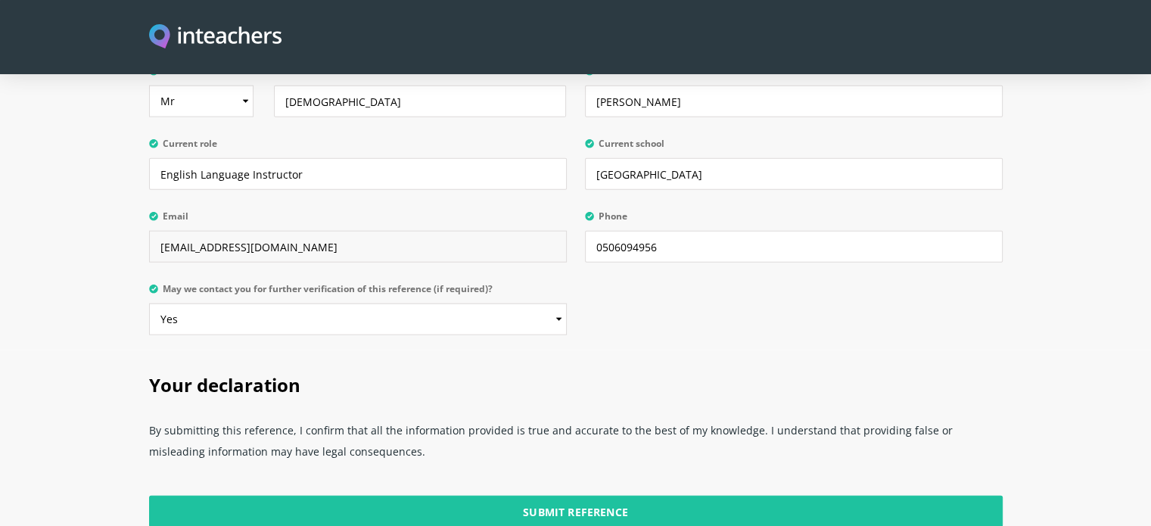
click at [311, 231] on input "[EMAIL_ADDRESS][DOMAIN_NAME]" at bounding box center [358, 247] width 418 height 32
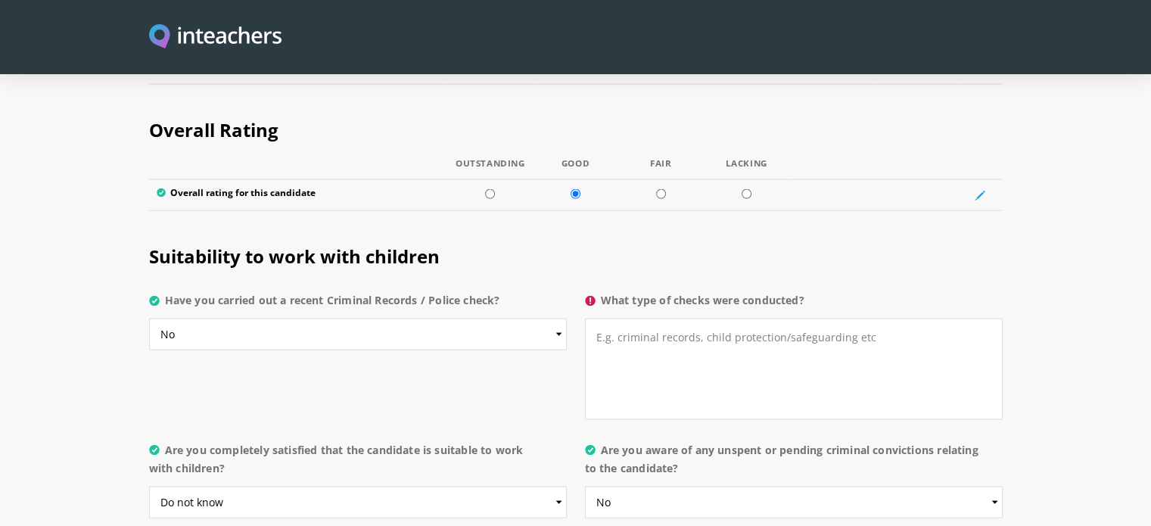
scroll to position [2844, 0]
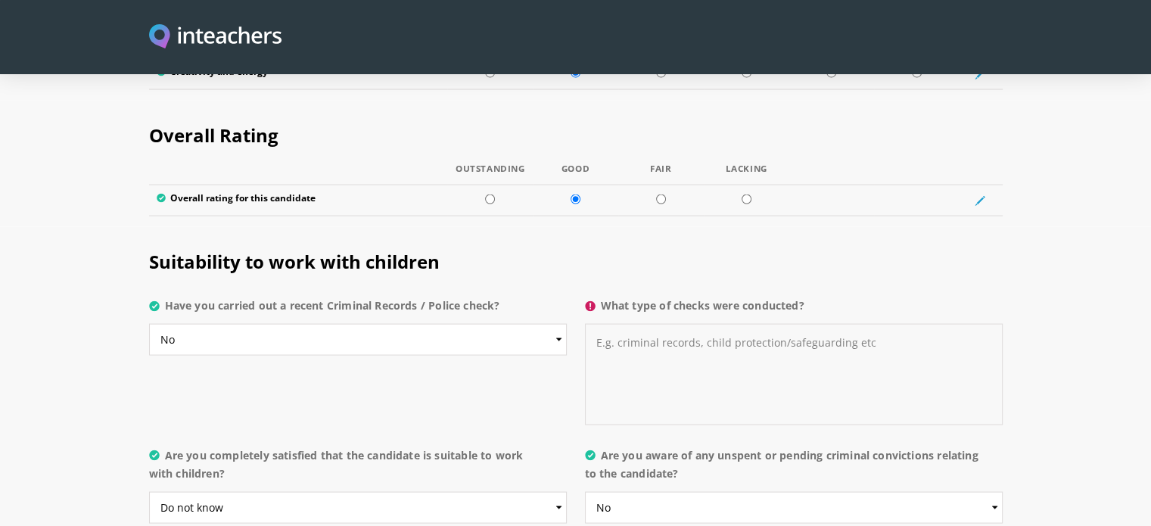
click at [684, 323] on textarea "What type of checks were conducted?" at bounding box center [794, 373] width 418 height 101
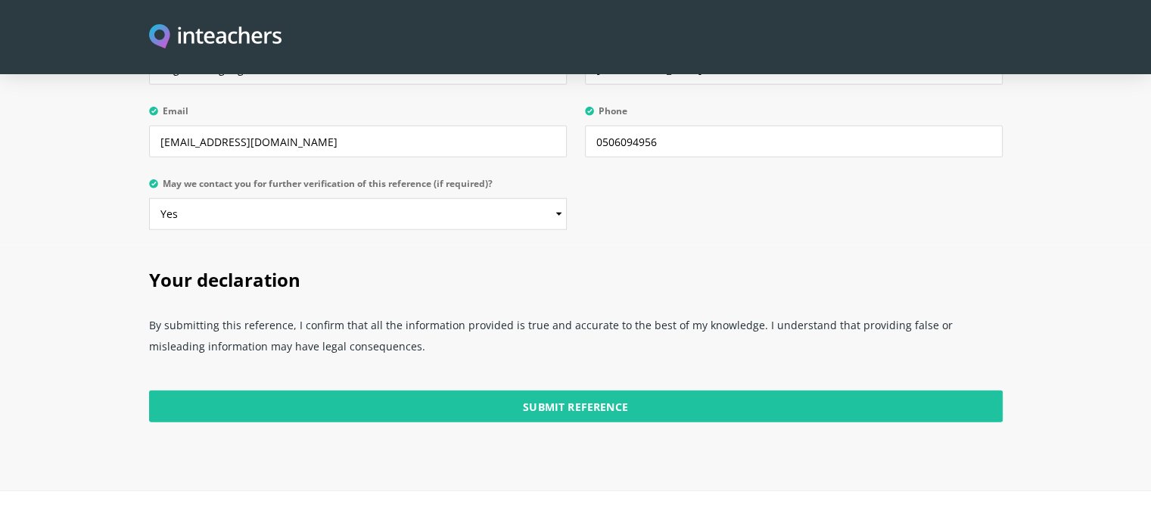
scroll to position [3853, 0]
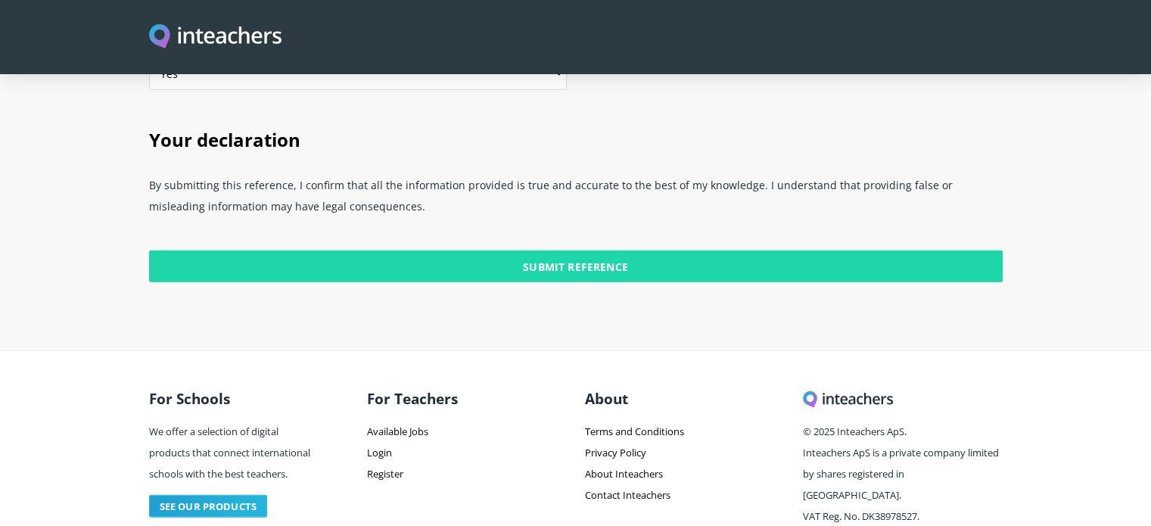
type textarea "NA"
click at [578, 251] on input "Submit Reference" at bounding box center [576, 267] width 854 height 32
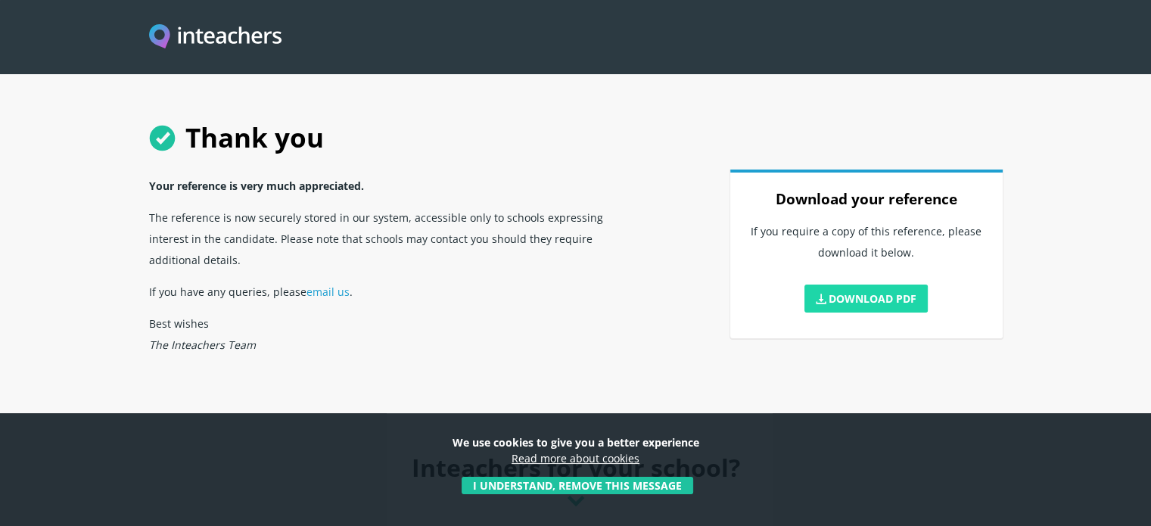
click at [868, 296] on link "Download PDF" at bounding box center [867, 299] width 124 height 28
